Goal: Transaction & Acquisition: Purchase product/service

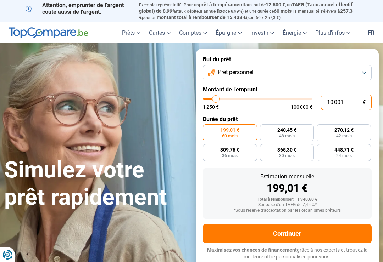
click at [355, 102] on input "10 001" at bounding box center [346, 103] width 51 height 16
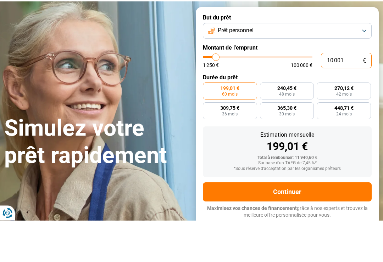
type input "1 000"
type input "1250"
type input "100"
type input "1250"
type input "10"
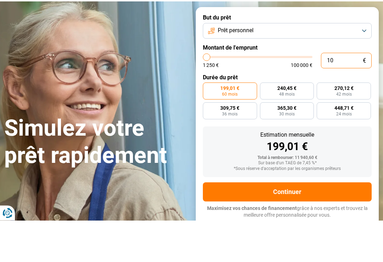
type input "1250"
type input "1"
type input "1250"
type input "0"
type input "1250"
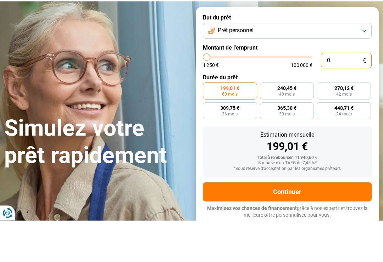
type input "1 250"
type input "1250"
radio input "true"
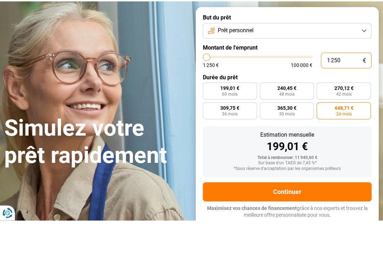
type input "12 505"
type input "12500"
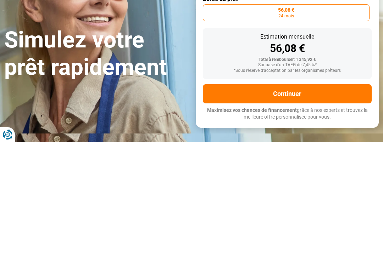
type input "125 050"
type input "100000"
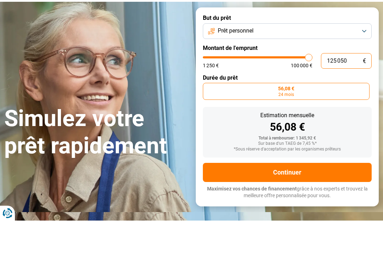
type input "100 000"
type input "100000"
radio input "false"
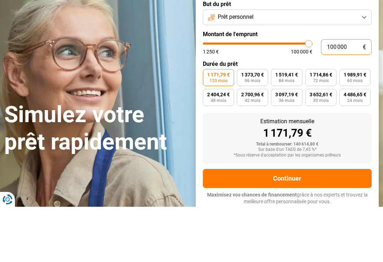
type input "10 000"
type input "10000"
type input "1 000"
type input "1250"
type input "100"
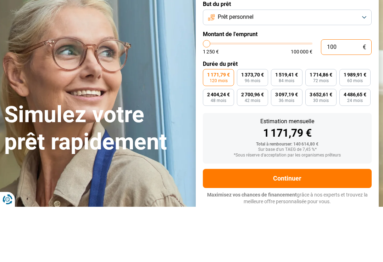
type input "1250"
type input "10"
type input "1250"
type input "1"
type input "1250"
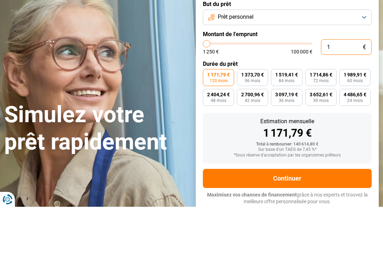
type input "0"
type input "1250"
type input "1 250"
type input "1250"
radio input "true"
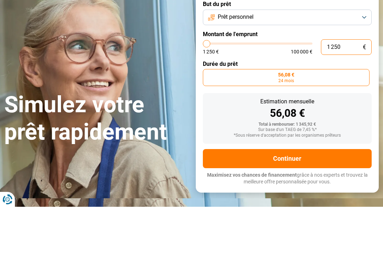
type input "1 750"
type input "1750"
type input "3 250"
type input "3250"
type input "4 500"
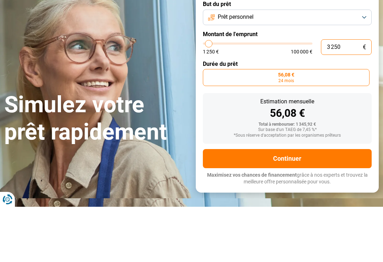
type input "4500"
type input "5 250"
type input "5250"
type input "6 000"
type input "6000"
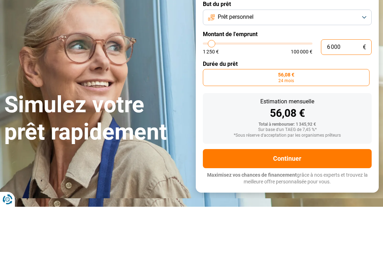
type input "6 250"
type input "6250"
type input "6 750"
type input "6750"
type input "7 000"
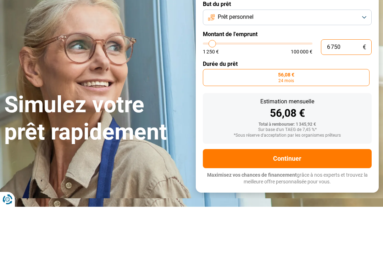
type input "7000"
type input "7 250"
type input "7250"
type input "7 750"
type input "7750"
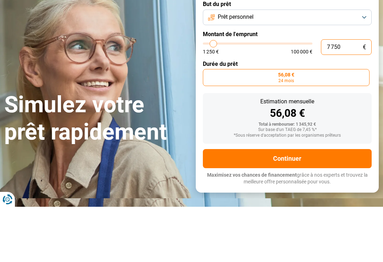
type input "8 000"
type input "8000"
type input "8 250"
type input "8250"
type input "8 750"
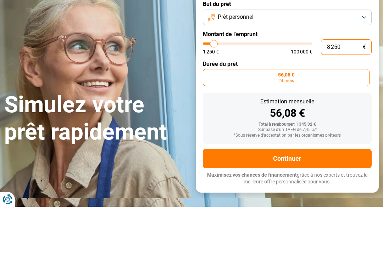
type input "8750"
type input "9 000"
type input "9000"
type input "9 500"
type input "9500"
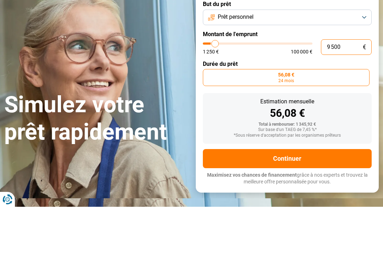
type input "9 750"
type input "9750"
type input "10 000"
type input "10000"
type input "10 500"
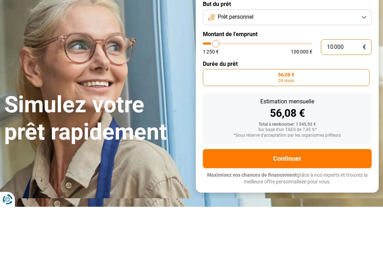
type input "10500"
type input "10 750"
type input "10750"
type input "11 000"
type input "11000"
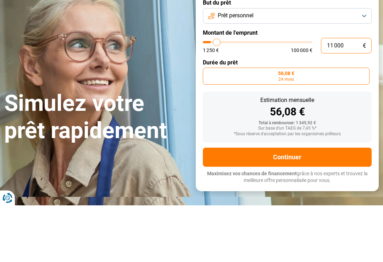
type input "11 500"
type input "11500"
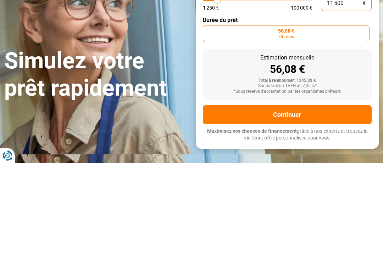
type input "11 750"
type input "11750"
type input "12 250"
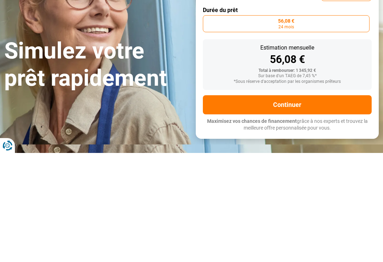
type input "12250"
radio input "false"
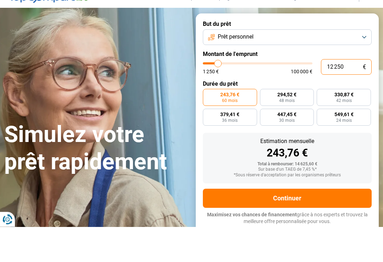
type input "16 750"
type input "16750"
type input "18 250"
type input "18250"
type input "19 500"
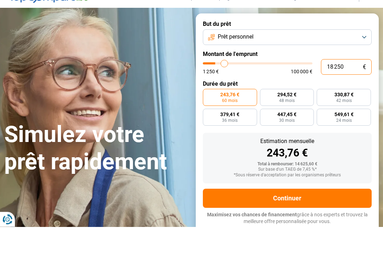
type input "19500"
type input "20 750"
type input "20750"
type input "21 750"
type input "21750"
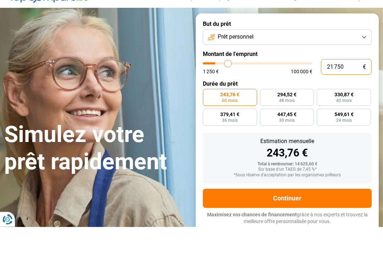
type input "22 750"
type input "22750"
type input "24 250"
type input "24250"
type input "25 250"
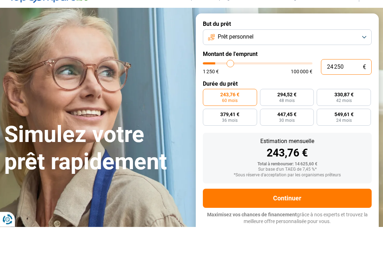
type input "25250"
type input "26 250"
type input "26250"
type input "27 250"
type input "27250"
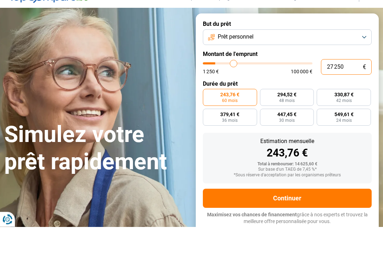
type input "28 250"
type input "28250"
type input "29 000"
type input "29000"
type input "30 000"
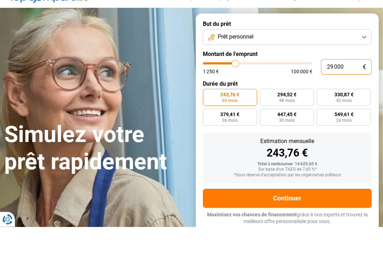
type input "30000"
type input "31 000"
type input "31000"
type input "32 250"
type input "32250"
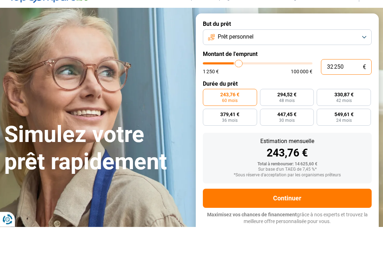
type input "33 250"
type input "33250"
type input "33 750"
type input "33750"
type input "34 500"
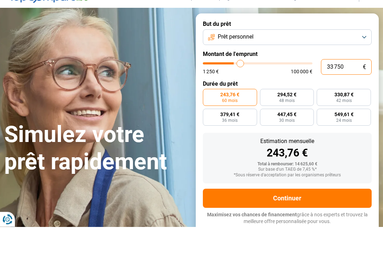
type input "34500"
type input "35 250"
type input "35250"
type input "36 000"
type input "36000"
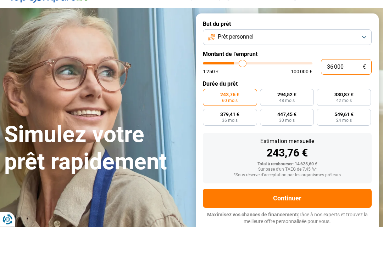
type input "37 000"
type input "37000"
type input "37 750"
type input "37750"
type input "38 250"
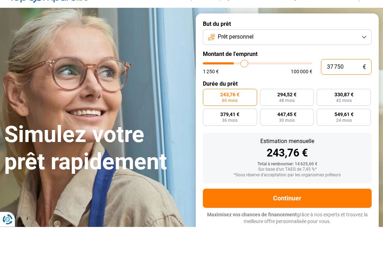
type input "38250"
type input "39 000"
type input "39000"
type input "39 500"
type input "39500"
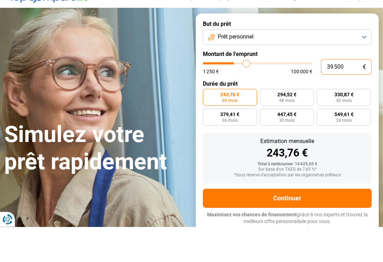
type input "40 000"
type input "40000"
type input "40 750"
type input "40750"
type input "41 500"
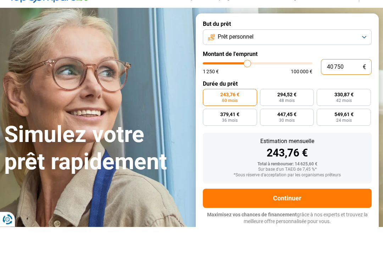
type input "41500"
type input "42 500"
type input "42500"
type input "43 250"
type input "43250"
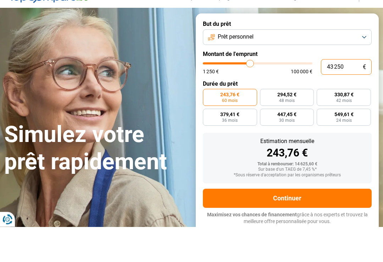
type input "44 500"
type input "44500"
type input "45 500"
type input "45500"
type input "46 750"
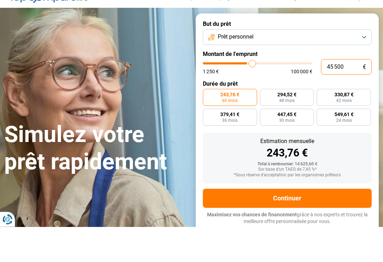
type input "46750"
type input "47 250"
type input "47250"
type input "48 250"
type input "48250"
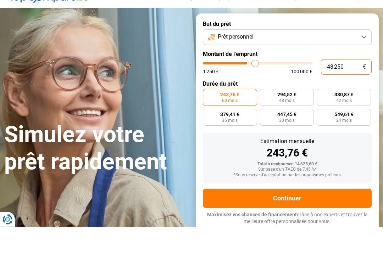
type input "49 000"
type input "49000"
type input "49 750"
type input "49750"
type input "50 500"
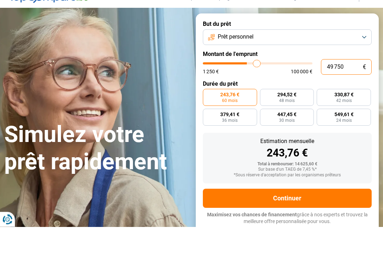
type input "50500"
type input "49 750"
type input "49750"
radio input "false"
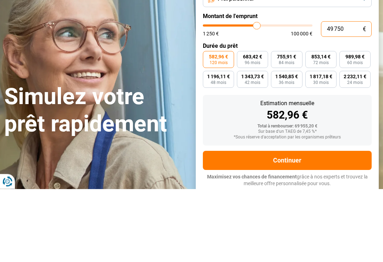
type input "52 250"
type input "52250"
type input "52 500"
type input "52500"
type input "52 750"
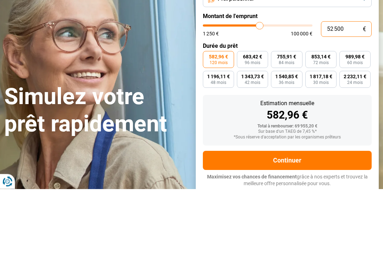
type input "52750"
type input "53 250"
type input "53250"
type input "53 500"
type input "53500"
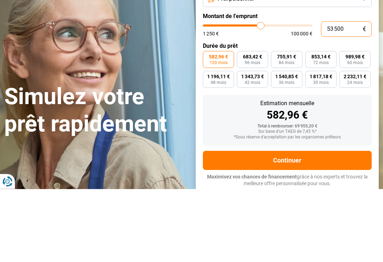
type input "53 750"
type input "53750"
type input "54 500"
type input "55000"
type input "55 000"
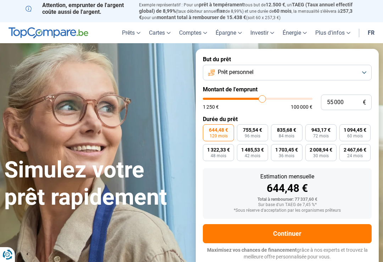
type input "100000"
click at [312, 99] on input "range" at bounding box center [258, 99] width 110 height 2
type input "100 000"
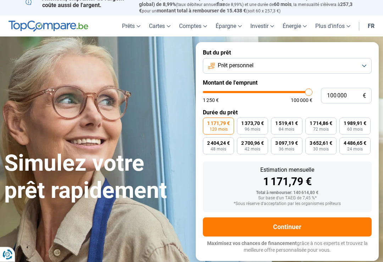
scroll to position [11, 0]
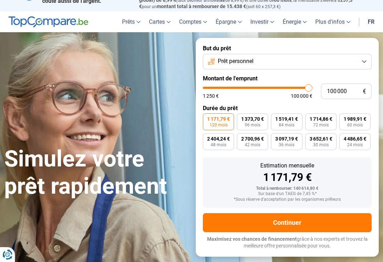
click at [350, 62] on button "Prêt personnel" at bounding box center [287, 62] width 169 height 16
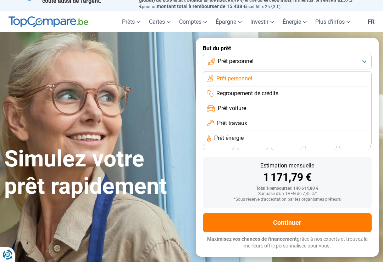
click at [322, 88] on li "Regroupement de crédits" at bounding box center [287, 93] width 161 height 15
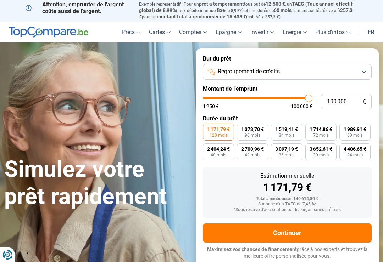
scroll to position [0, 0]
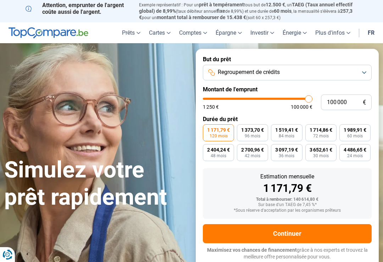
click at [326, 67] on button "Regroupement de crédits" at bounding box center [287, 73] width 169 height 16
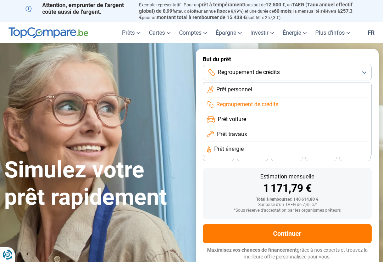
click at [292, 115] on li "Prêt voiture" at bounding box center [287, 119] width 161 height 15
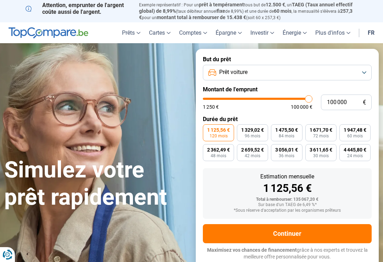
click at [302, 72] on button "Prêt voiture" at bounding box center [287, 73] width 169 height 16
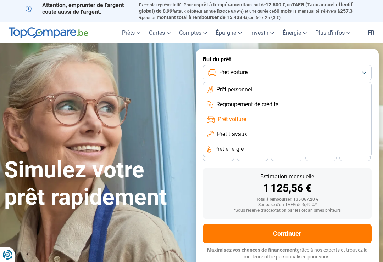
click at [277, 133] on li "Prêt travaux" at bounding box center [287, 134] width 161 height 15
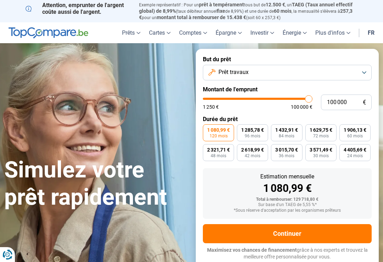
click at [313, 76] on button "Prêt travaux" at bounding box center [287, 73] width 169 height 16
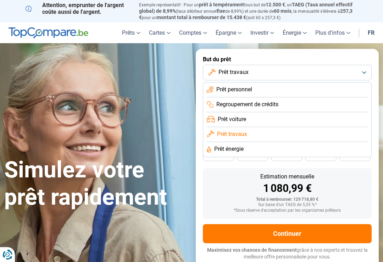
click at [270, 148] on li "Prêt énergie" at bounding box center [287, 149] width 161 height 15
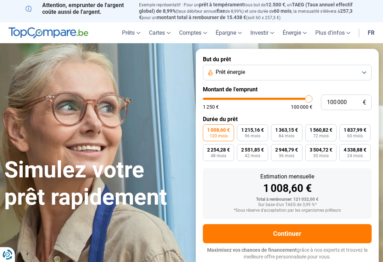
click at [284, 71] on button "Prêt énergie" at bounding box center [287, 73] width 169 height 16
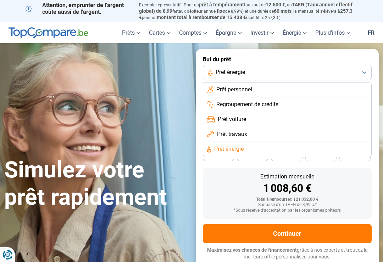
click at [256, 130] on li "Prêt travaux" at bounding box center [287, 134] width 161 height 15
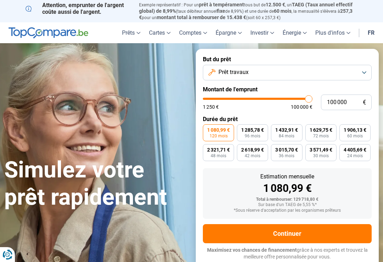
click at [295, 234] on button "Continuer" at bounding box center [287, 233] width 169 height 19
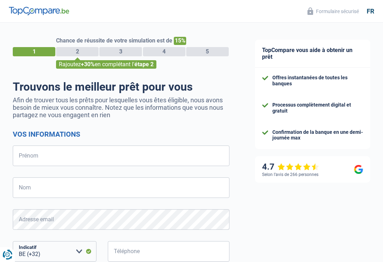
select select "32"
